Goal: Book appointment/travel/reservation

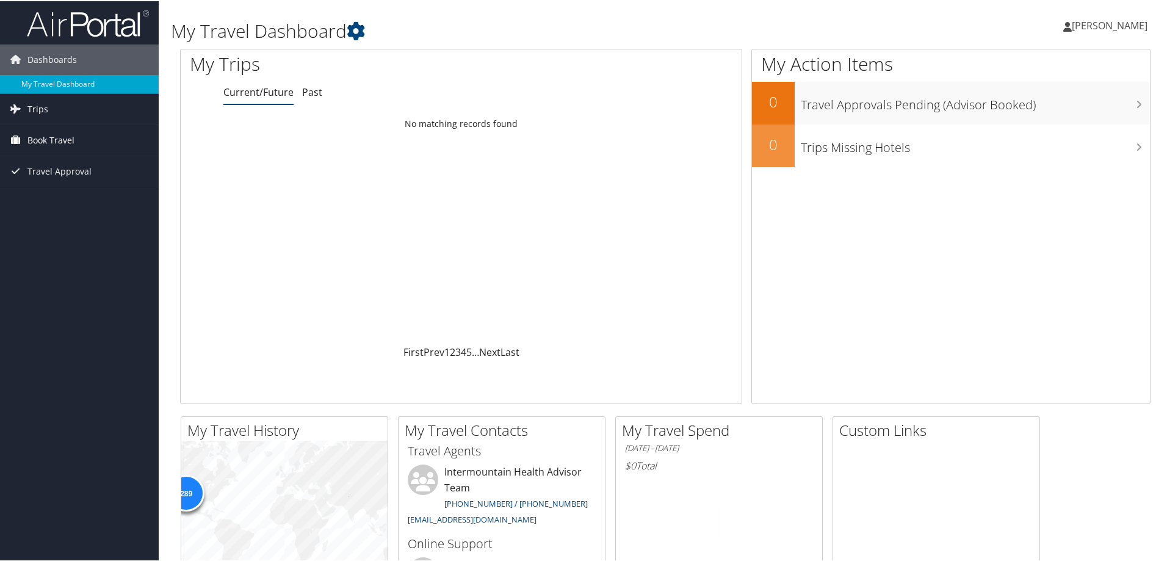
click at [63, 130] on span "Book Travel" at bounding box center [50, 139] width 47 height 31
click at [81, 202] on link "Book/Manage Online Trips" at bounding box center [79, 200] width 159 height 18
